Goal: Check status: Check status

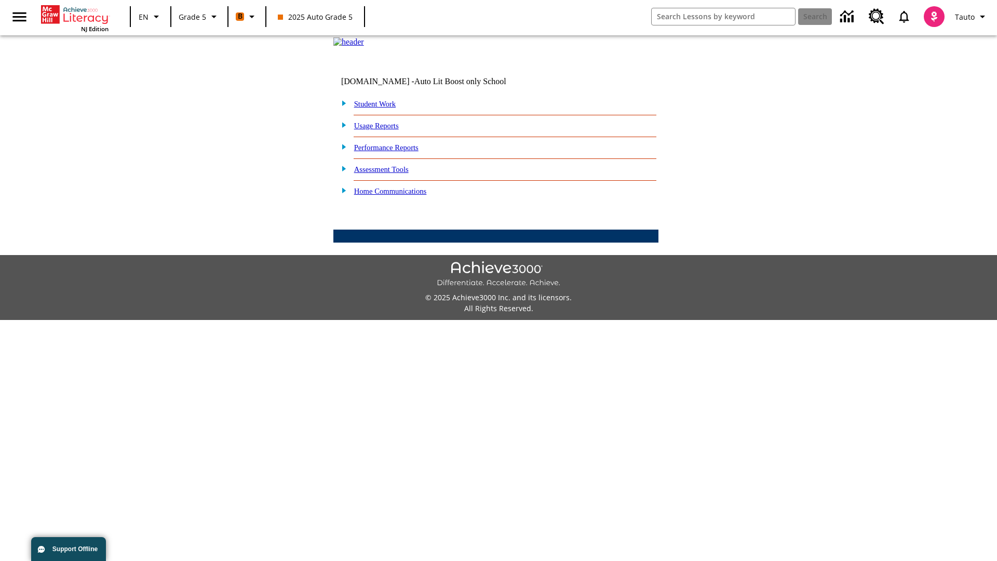
click at [397, 152] on link "Performance Reports" at bounding box center [386, 147] width 64 height 8
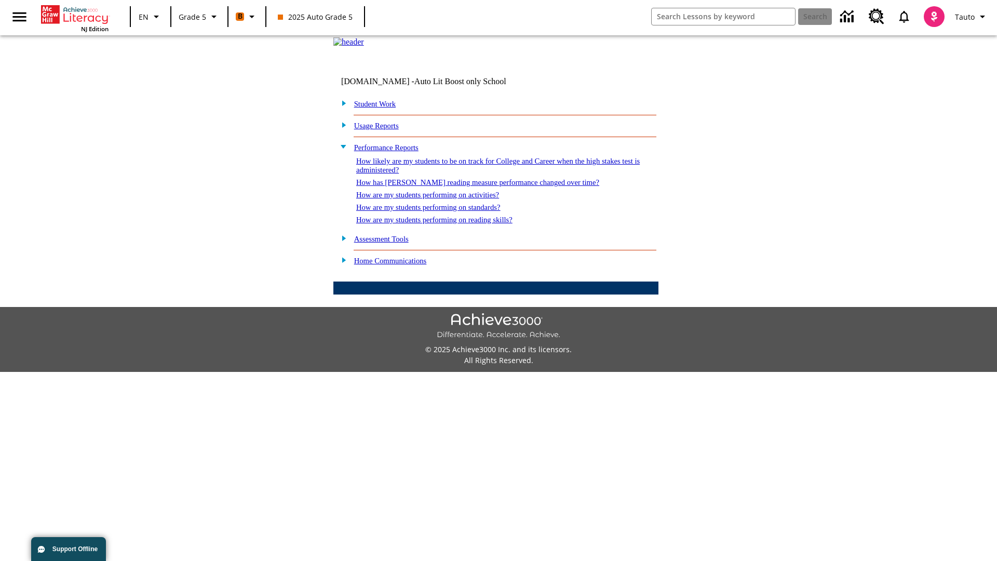
click at [479, 174] on link "How likely are my students to be on track for College and Career when the high …" at bounding box center [498, 165] width 284 height 17
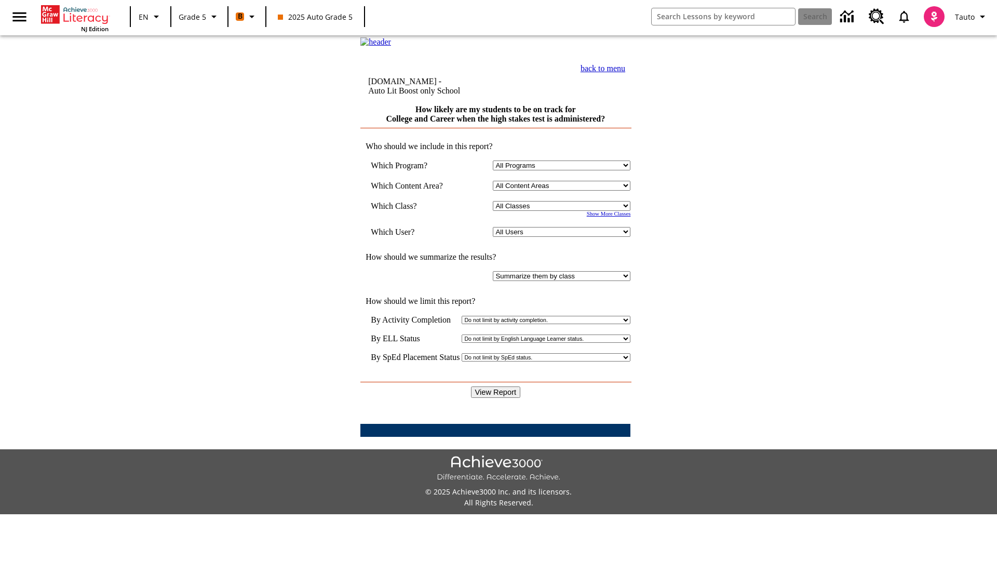
click at [564, 211] on select "Select a Class: All Classes 2025 Auto Grade 5 OL 2025 Auto Grade 6" at bounding box center [562, 206] width 138 height 10
select select "11133131"
click at [564, 237] on select "All Users Cat, Sautoen Cat, Sautoes Cat1, Sautoss Donotlogin, Sautoen Twoschool…" at bounding box center [562, 232] width 138 height 10
select select "21437107"
click at [496, 386] on input "View Report" at bounding box center [496, 391] width 50 height 11
